Goal: Book appointment/travel/reservation

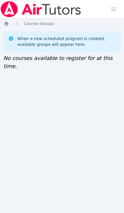
click at [68, 12] on img at bounding box center [40, 9] width 81 height 16
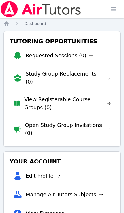
scroll to position [0, 2]
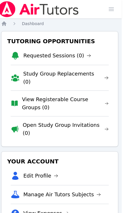
click at [114, 9] on span "button" at bounding box center [111, 9] width 13 height 13
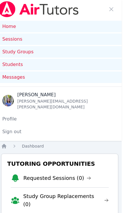
click at [80, 64] on link "Students" at bounding box center [60, 65] width 124 height 12
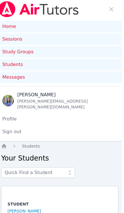
click at [87, 51] on link "Study Groups" at bounding box center [60, 52] width 124 height 12
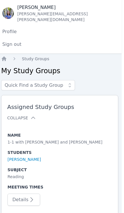
click at [28, 196] on icon "button" at bounding box center [31, 199] width 7 height 7
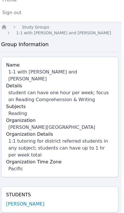
scroll to position [123, 2]
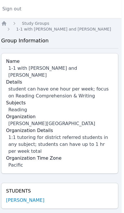
click at [30, 197] on link "[PERSON_NAME]" at bounding box center [25, 200] width 38 height 7
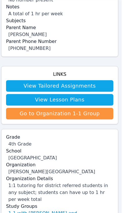
scroll to position [199, 2]
click at [100, 110] on link "Go to Organization 1-1 Group" at bounding box center [59, 114] width 107 height 12
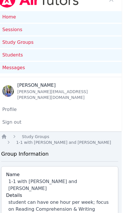
scroll to position [0, 2]
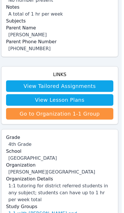
scroll to position [199, 2]
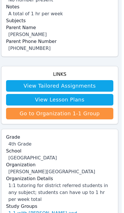
click at [108, 94] on link "View Lesson Plans" at bounding box center [59, 100] width 107 height 12
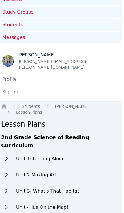
scroll to position [63, 2]
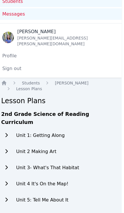
click at [47, 132] on h2 "Unit 1: Getting Along" at bounding box center [40, 135] width 48 height 7
click at [26, 130] on div "Unit 1: Getting Along" at bounding box center [40, 136] width 78 height 12
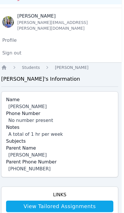
scroll to position [75, 2]
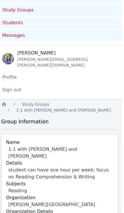
scroll to position [0, 2]
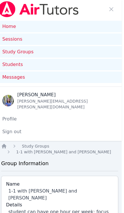
click at [109, 41] on link "Sessions" at bounding box center [60, 39] width 124 height 12
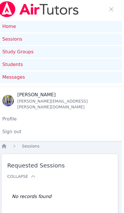
click at [107, 51] on link "Study Groups" at bounding box center [60, 52] width 124 height 12
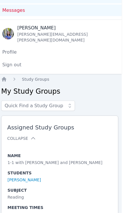
scroll to position [87, 2]
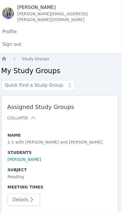
click at [31, 156] on link "[PERSON_NAME]" at bounding box center [23, 159] width 33 height 6
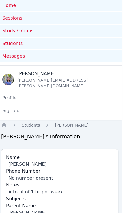
scroll to position [0, 2]
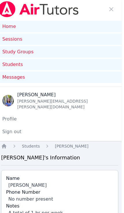
click at [4, 26] on link "Home" at bounding box center [60, 27] width 124 height 12
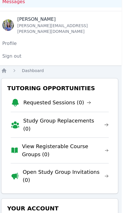
scroll to position [76, 2]
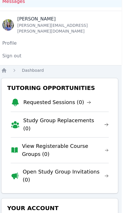
click at [7, 41] on link "Profile" at bounding box center [60, 43] width 124 height 12
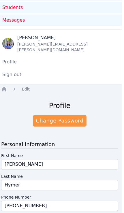
scroll to position [0, 2]
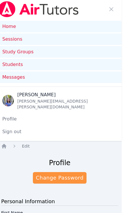
click at [9, 11] on img at bounding box center [38, 9] width 81 height 16
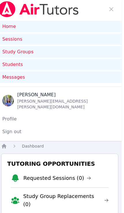
click at [9, 27] on link "Home" at bounding box center [60, 27] width 124 height 12
click at [7, 66] on link "Students" at bounding box center [60, 65] width 124 height 12
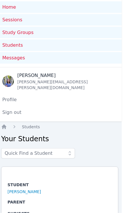
scroll to position [21, 2]
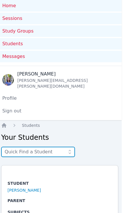
click at [58, 148] on input "text" at bounding box center [38, 151] width 74 height 10
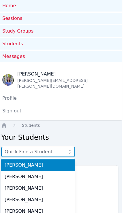
scroll to position [20, 0]
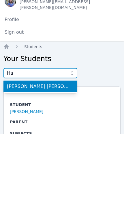
type input "H"
type input "L"
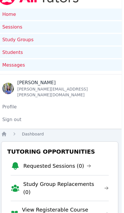
scroll to position [0, 2]
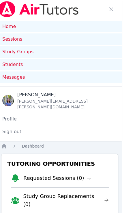
click at [109, 77] on div "Messages" at bounding box center [59, 77] width 115 height 7
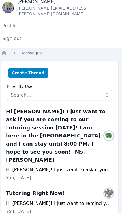
click at [39, 68] on button "Create Thread" at bounding box center [27, 73] width 39 height 10
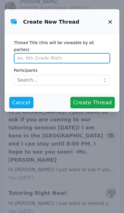
click at [98, 54] on input "Thread Title (this will be viewable by all parties)" at bounding box center [62, 58] width 96 height 10
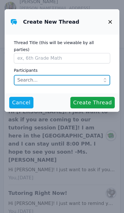
click at [90, 77] on input "text" at bounding box center [62, 80] width 96 height 10
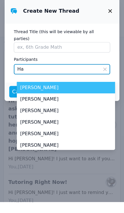
type input "Han"
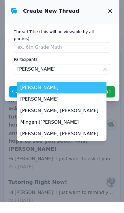
click at [66, 95] on span "Hanna Bilonozhko" at bounding box center [61, 98] width 83 height 7
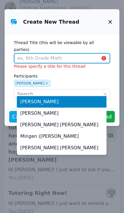
click at [81, 53] on input "Thread Title (this will be viewable by all parties)" at bounding box center [62, 58] width 96 height 10
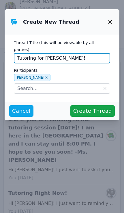
type input "Tutoring for Mark!"
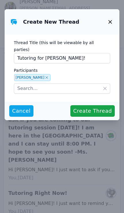
click at [95, 107] on span "Create Thread" at bounding box center [92, 111] width 39 height 8
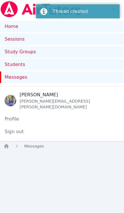
scroll to position [33, 0]
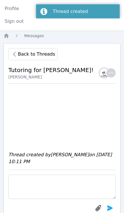
click at [82, 199] on textarea at bounding box center [61, 186] width 107 height 24
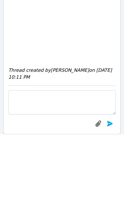
click at [16, 169] on textarea at bounding box center [61, 181] width 107 height 24
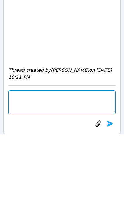
scroll to position [110, 0]
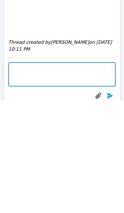
click at [22, 174] on textarea at bounding box center [61, 186] width 107 height 24
paste textarea "Hello Hanna! I hope you and Mark are doing well, and that you had a wonderful s…"
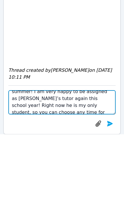
scroll to position [33, 0]
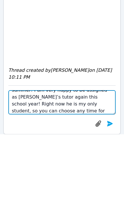
click at [97, 169] on textarea "Hello Hanna! I hope you and Mark are doing well, and that you had a wonderful s…" at bounding box center [61, 181] width 107 height 24
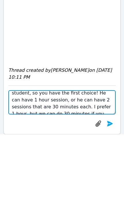
scroll to position [52, 0]
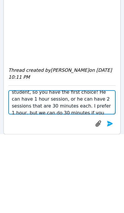
click at [55, 169] on textarea "Hello Hanna! I hope you and Mark are doing well, and that you had a wonderful s…" at bounding box center [61, 181] width 107 height 24
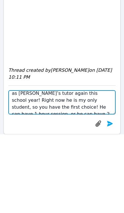
scroll to position [37, 0]
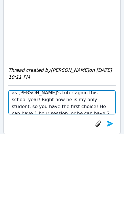
click at [52, 169] on textarea "Hello Hanna! I hope you and Mark are doing well, and that you had a wonderful s…" at bounding box center [61, 181] width 107 height 24
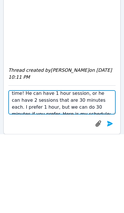
scroll to position [68, 0]
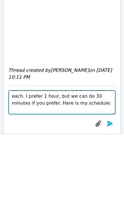
type textarea "Hello Hanna! I hope you and Mark are doing well, and that you had a wonderful s…"
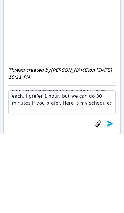
click at [113, 199] on icon "submit" at bounding box center [110, 201] width 6 height 5
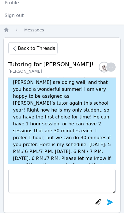
scroll to position [-28, 0]
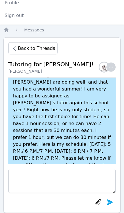
click at [47, 45] on span "Back to Threads" at bounding box center [36, 48] width 37 height 7
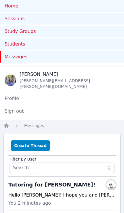
scroll to position [0, 0]
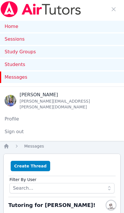
click at [69, 8] on img at bounding box center [40, 9] width 81 height 16
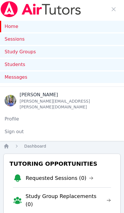
scroll to position [29, 1]
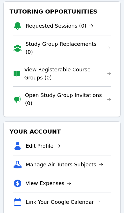
scroll to position [155, 0]
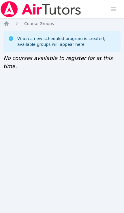
click at [6, 26] on icon "Breadcrumb" at bounding box center [6, 24] width 6 height 6
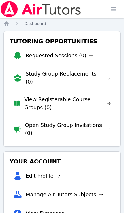
click at [115, 11] on span "button" at bounding box center [113, 9] width 13 height 13
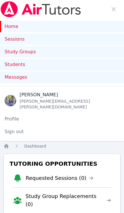
click at [12, 53] on link "Study Groups" at bounding box center [62, 52] width 124 height 12
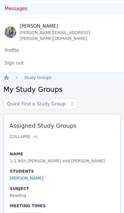
scroll to position [87, 0]
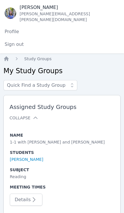
click at [20, 193] on button "Details" at bounding box center [26, 199] width 33 height 12
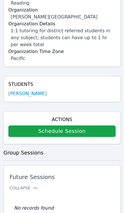
scroll to position [251, 0]
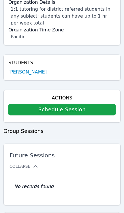
click at [24, 94] on h4 "Actions" at bounding box center [61, 97] width 107 height 7
click at [19, 104] on link "Schedule Session" at bounding box center [61, 110] width 107 height 12
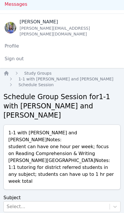
scroll to position [106, 0]
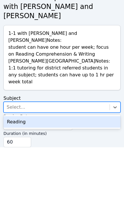
click at [12, 182] on div "Reading" at bounding box center [61, 188] width 117 height 12
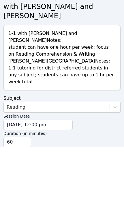
scroll to position [73, 0]
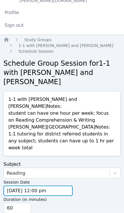
click at [17, 185] on input "[DATE] 12:00 pm" at bounding box center [37, 190] width 69 height 10
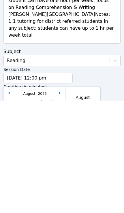
scroll to position [106, 0]
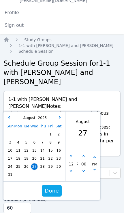
click at [40, 163] on span "28" at bounding box center [42, 166] width 6 height 6
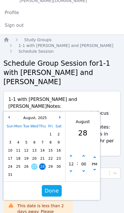
click at [71, 153] on button "button" at bounding box center [71, 156] width 6 height 6
type input "[DATE] 01:00 pm"
type input "01"
click at [72, 153] on button "button" at bounding box center [71, 156] width 6 height 6
type input "[DATE] 02:00 pm"
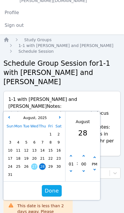
type input "02"
click at [70, 153] on button "button" at bounding box center [71, 156] width 6 height 6
type input "[DATE] 03:00 pm"
type input "03"
click at [70, 153] on button "button" at bounding box center [71, 156] width 6 height 6
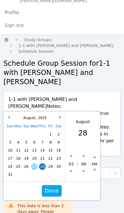
type input "[DATE] 04:00 pm"
type input "04"
click at [71, 155] on icon "button" at bounding box center [71, 156] width 2 height 2
type input "[DATE] 05:00 pm"
type input "05"
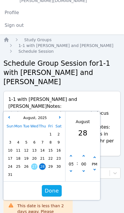
click at [71, 155] on icon "button" at bounding box center [71, 156] width 2 height 2
type input "[DATE] 06:00 pm"
type input "06"
click at [71, 153] on button "button" at bounding box center [71, 156] width 6 height 6
type input "[DATE] 07:00 pm"
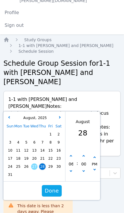
type input "07"
click at [71, 155] on icon "button" at bounding box center [71, 156] width 2 height 2
type input "[DATE] 08:00 pm"
type input "08"
click at [71, 153] on button "button" at bounding box center [71, 156] width 6 height 6
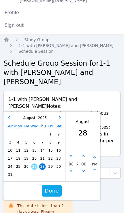
type input "[DATE] 09:00 pm"
type input "09"
click at [71, 153] on button "button" at bounding box center [71, 156] width 6 height 6
type input "[DATE] 10:00 pm"
type input "10"
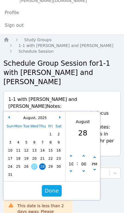
click at [71, 169] on button "button" at bounding box center [71, 172] width 6 height 6
type input "[DATE] 09:00 pm"
type input "09"
click at [60, 185] on button "Done" at bounding box center [52, 191] width 20 height 12
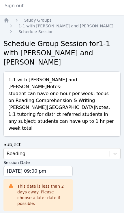
scroll to position [137, 0]
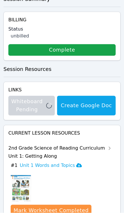
scroll to position [436, 0]
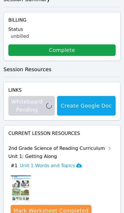
click at [107, 144] on div "2nd Grade Science of Reading Curriculum Unit 1: Getting Along" at bounding box center [61, 152] width 107 height 16
click at [64, 162] on h3 "Unit 1 Words and Topics" at bounding box center [51, 165] width 62 height 7
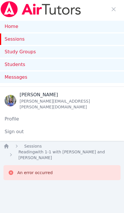
scroll to position [9, 0]
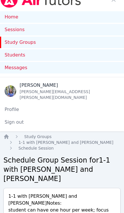
scroll to position [106, 0]
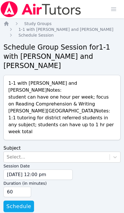
click at [4, 10] on img at bounding box center [40, 9] width 81 height 16
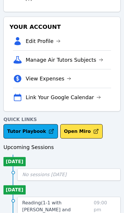
scroll to position [144, 0]
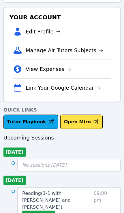
click at [96, 190] on span "09:00 pm" at bounding box center [105, 205] width 22 height 30
click at [83, 190] on link "Reading ( 1-1 with Marko Bilonozhko and Tracie Hymer )" at bounding box center [56, 200] width 69 height 21
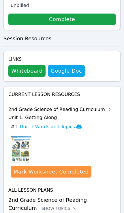
scroll to position [345, 0]
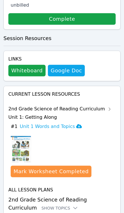
click at [60, 123] on h3 "Unit 1 Words and Topics" at bounding box center [51, 126] width 62 height 7
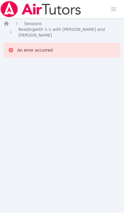
scroll to position [0, 0]
click at [23, 33] on span "Reading with 1-1 with Marko Bilonozhko and Tracie Hymer" at bounding box center [61, 32] width 86 height 10
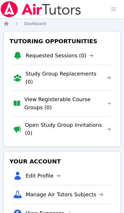
scroll to position [144, 0]
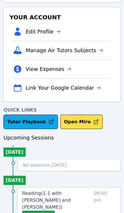
click at [71, 190] on span "Reading ( 1-1 with Marko Bilonozhko and Tracie Hymer )" at bounding box center [46, 199] width 48 height 19
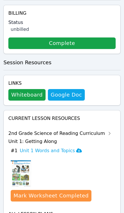
scroll to position [345, 0]
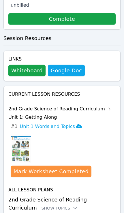
click at [41, 205] on div "Show Topics" at bounding box center [59, 208] width 37 height 6
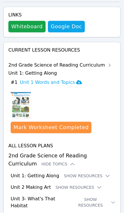
scroll to position [389, 0]
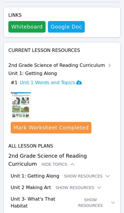
click at [96, 173] on button "Show Resources" at bounding box center [87, 176] width 47 height 6
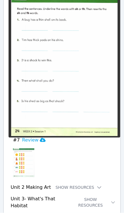
scroll to position [709, 0]
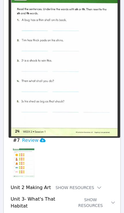
click at [96, 184] on icon at bounding box center [99, 187] width 6 height 6
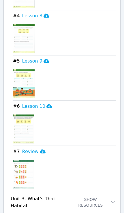
scroll to position [1030, 0]
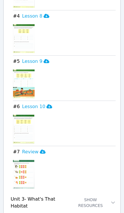
click at [108, 197] on button "Show Resources" at bounding box center [94, 203] width 43 height 12
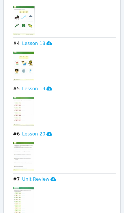
scroll to position [1652, 0]
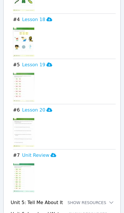
click at [96, 199] on button "Show Resources" at bounding box center [90, 202] width 47 height 6
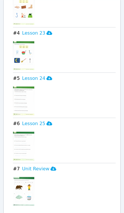
scroll to position [1973, 0]
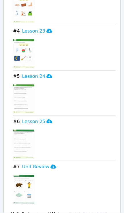
click at [96, 211] on button "Show Resources" at bounding box center [91, 214] width 47 height 6
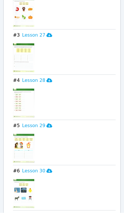
scroll to position [2256, 0]
